Goal: Transaction & Acquisition: Obtain resource

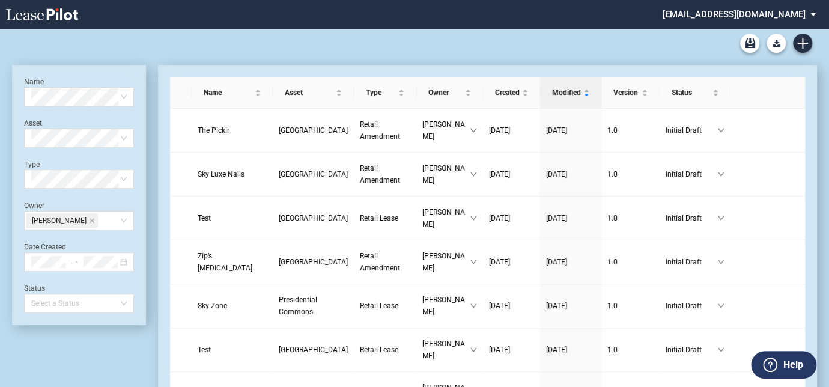
click at [815, 13] on md-select "[EMAIL_ADDRESS][DOMAIN_NAME] Change Password 2-Factor Authentication Form Manag…" at bounding box center [744, 13] width 165 height 27
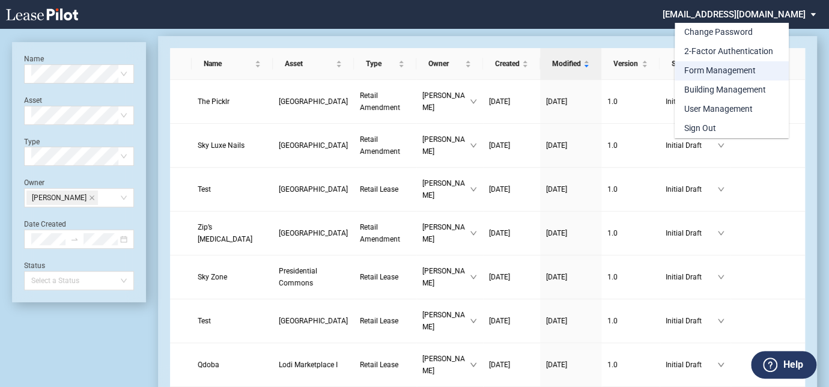
click at [720, 70] on div "Form Management" at bounding box center [720, 71] width 72 height 12
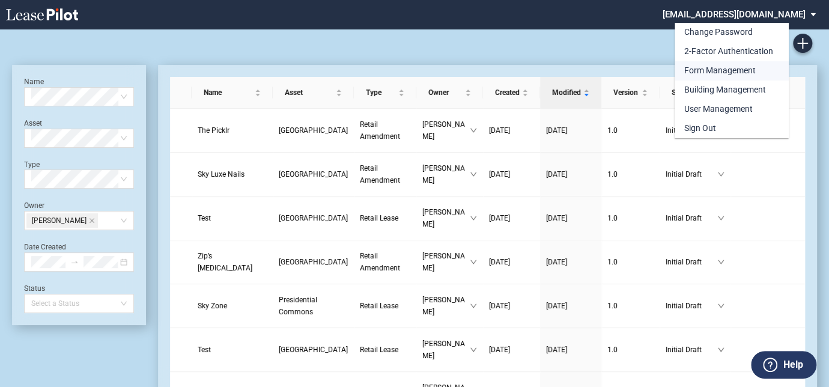
scroll to position [29, 0]
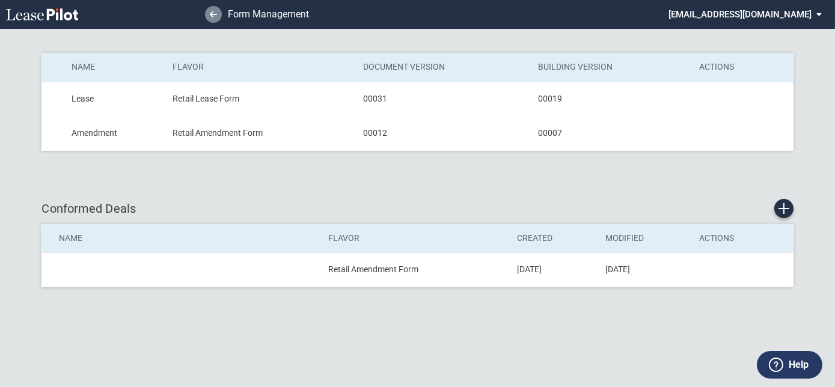
click at [213, 19] on link at bounding box center [213, 14] width 17 height 17
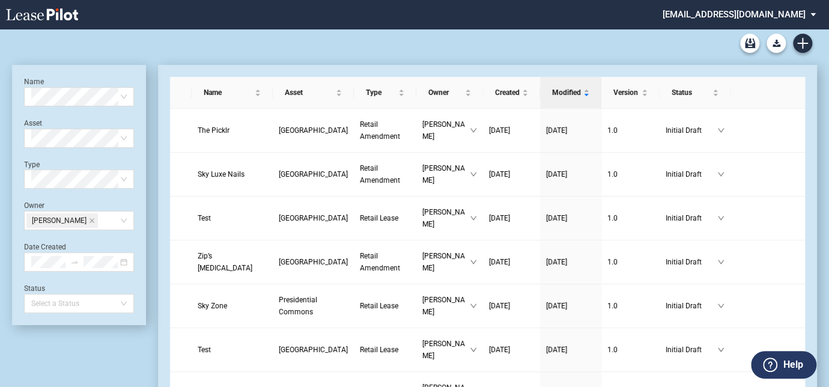
click at [814, 12] on md-select "[EMAIL_ADDRESS][DOMAIN_NAME] Change Password 2-Factor Authentication Form Manag…" at bounding box center [744, 13] width 165 height 27
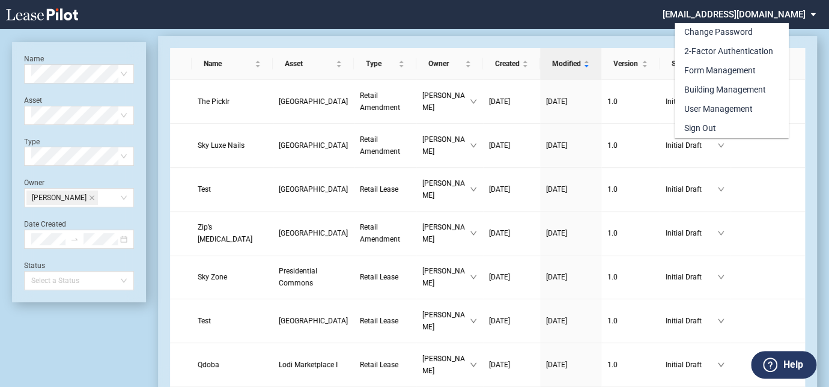
click at [633, 28] on md-backdrop at bounding box center [414, 207] width 829 height 415
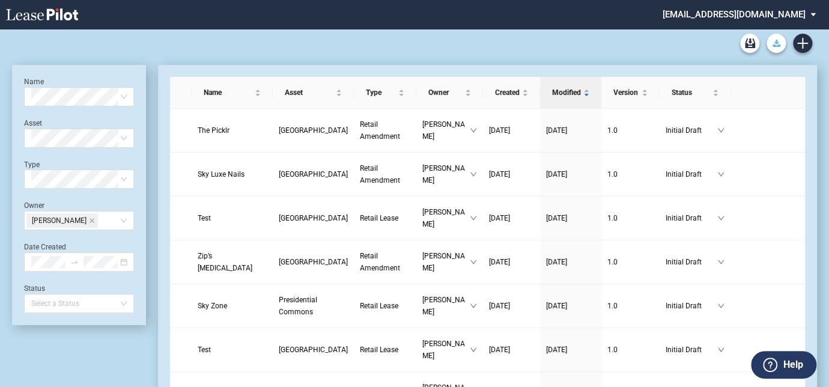
click at [776, 38] on button "Download Blank Form" at bounding box center [776, 43] width 19 height 19
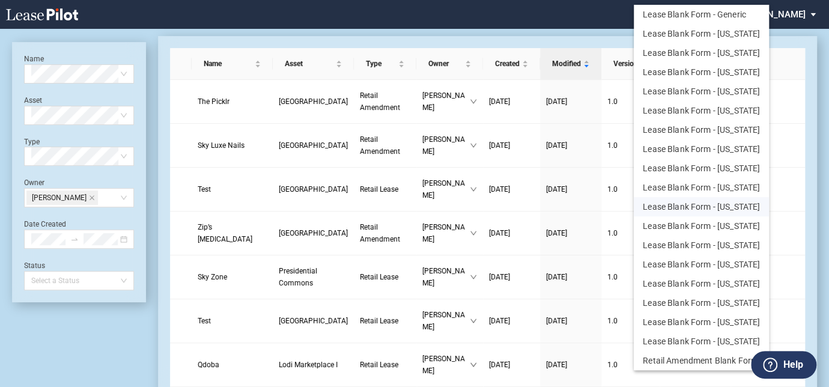
click at [726, 203] on button "Lease Blank Form - [US_STATE]" at bounding box center [701, 206] width 135 height 19
